Goal: Find specific page/section: Find specific page/section

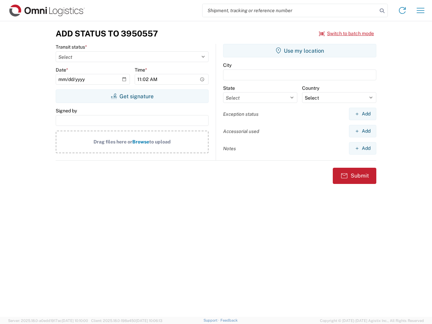
click at [290, 10] on input "search" at bounding box center [289, 10] width 175 height 13
click at [382, 11] on icon at bounding box center [381, 10] width 9 height 9
click at [402, 10] on icon at bounding box center [402, 10] width 11 height 11
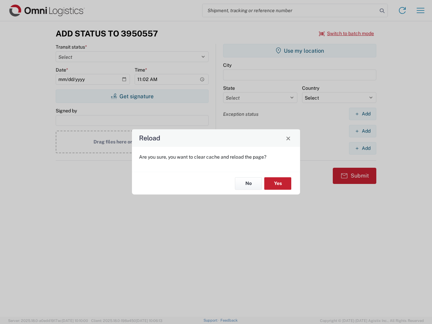
click at [346, 33] on div "Reload Are you sure, you want to clear cache and reload the page? No Yes" at bounding box center [216, 162] width 432 height 324
click at [132, 96] on div "Reload Are you sure, you want to clear cache and reload the page? No Yes" at bounding box center [216, 162] width 432 height 324
click at [300, 51] on div "Reload Are you sure, you want to clear cache and reload the page? No Yes" at bounding box center [216, 162] width 432 height 324
click at [362, 114] on div "Reload Are you sure, you want to clear cache and reload the page? No Yes" at bounding box center [216, 162] width 432 height 324
click at [362, 131] on div "Reload Are you sure, you want to clear cache and reload the page? No Yes" at bounding box center [216, 162] width 432 height 324
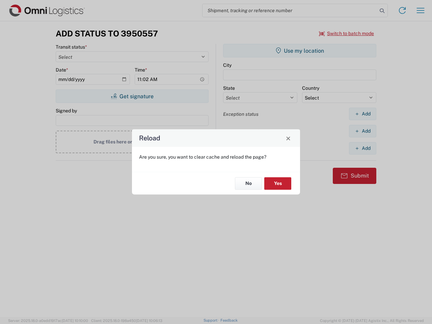
click at [362, 148] on div "Reload Are you sure, you want to clear cache and reload the page? No Yes" at bounding box center [216, 162] width 432 height 324
